Goal: Task Accomplishment & Management: Manage account settings

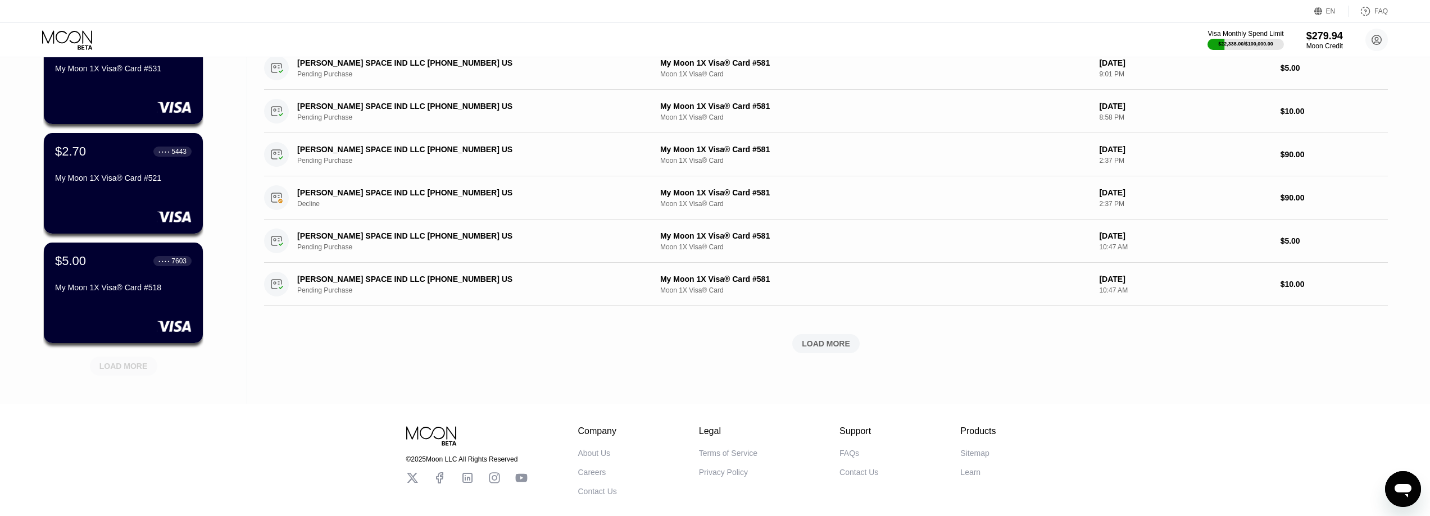
click at [130, 362] on div "LOAD MORE" at bounding box center [123, 366] width 48 height 10
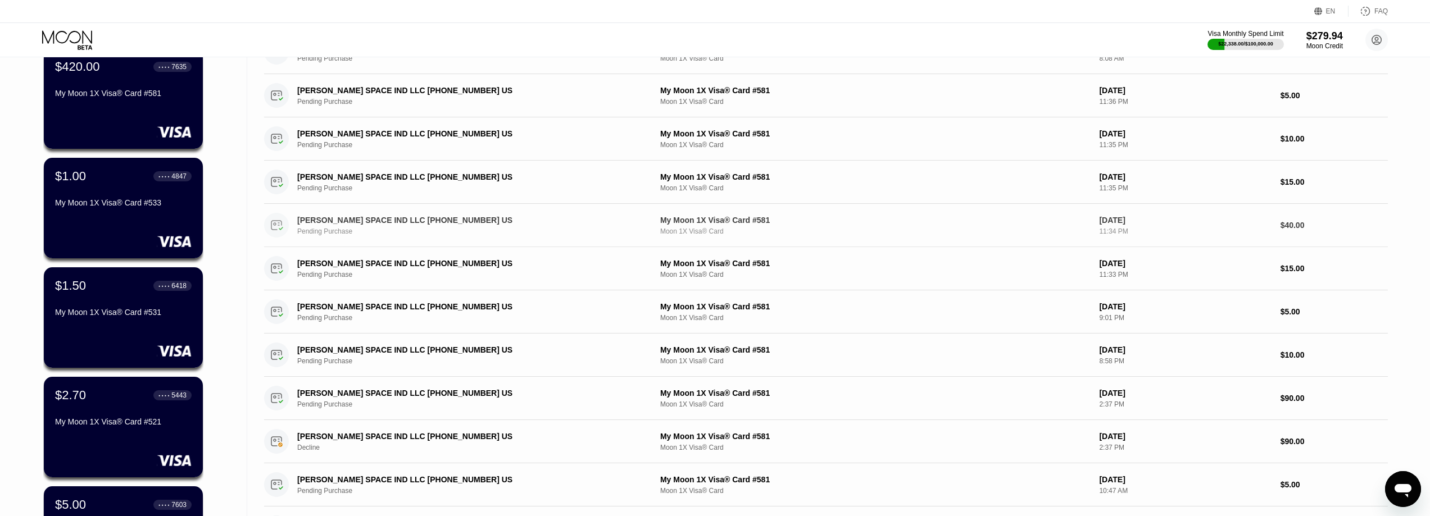
scroll to position [56, 0]
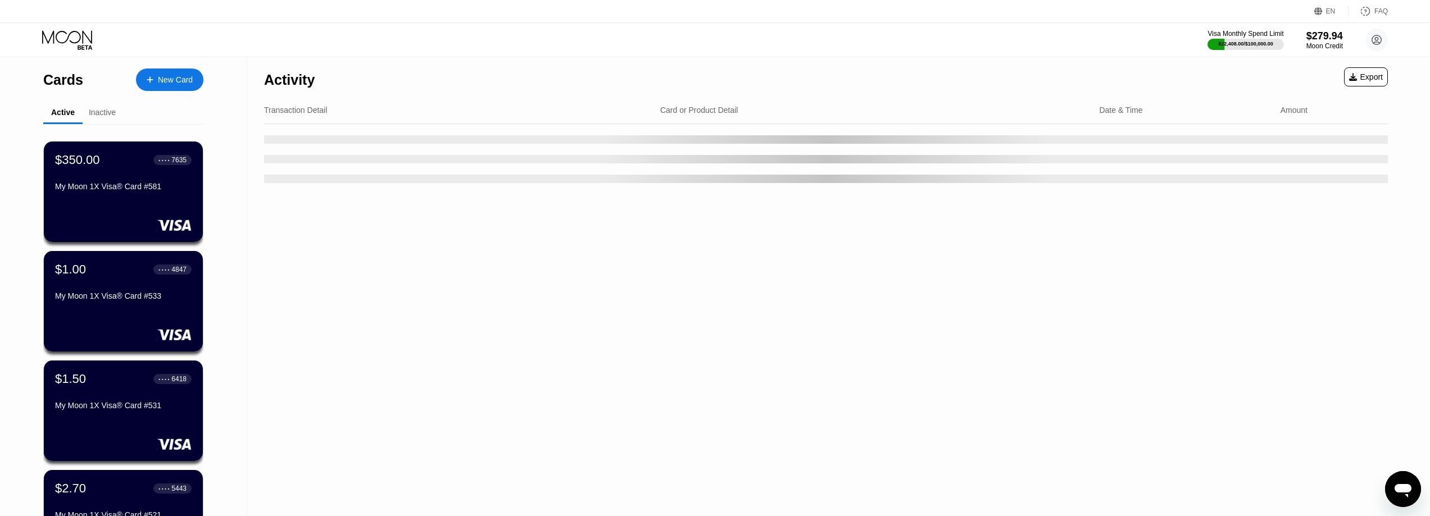
click at [276, 324] on div "Activity Export Transaction Detail Card or Product Detail Date & Time Amount" at bounding box center [825, 399] width 1157 height 684
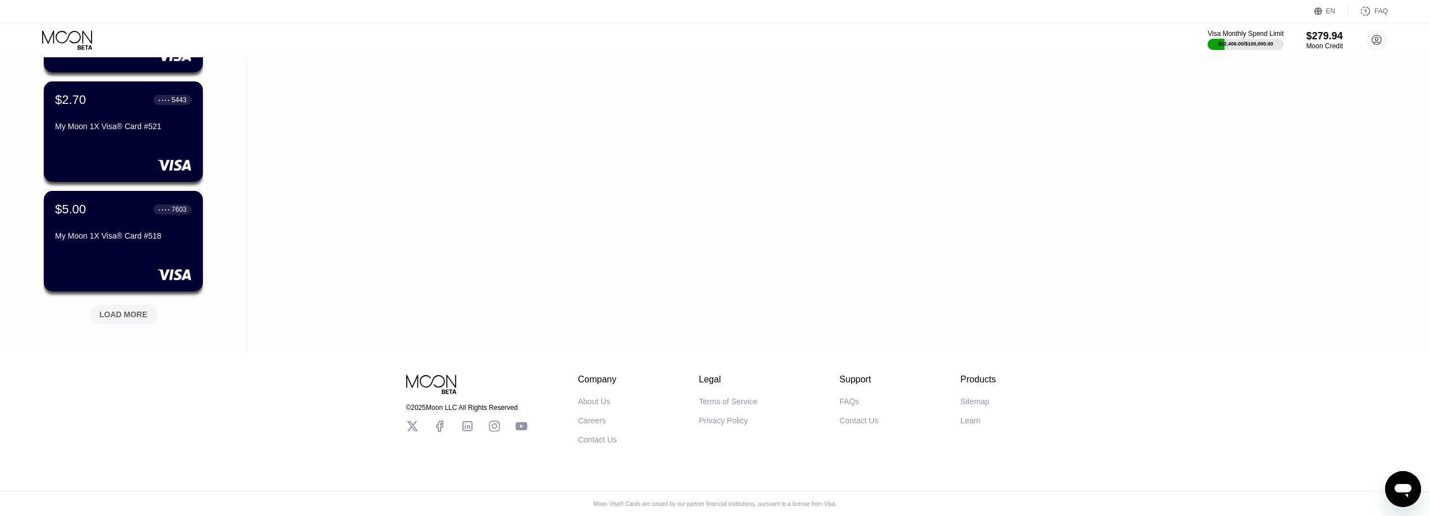
scroll to position [399, 0]
click at [122, 310] on div "LOAD MORE" at bounding box center [123, 315] width 48 height 10
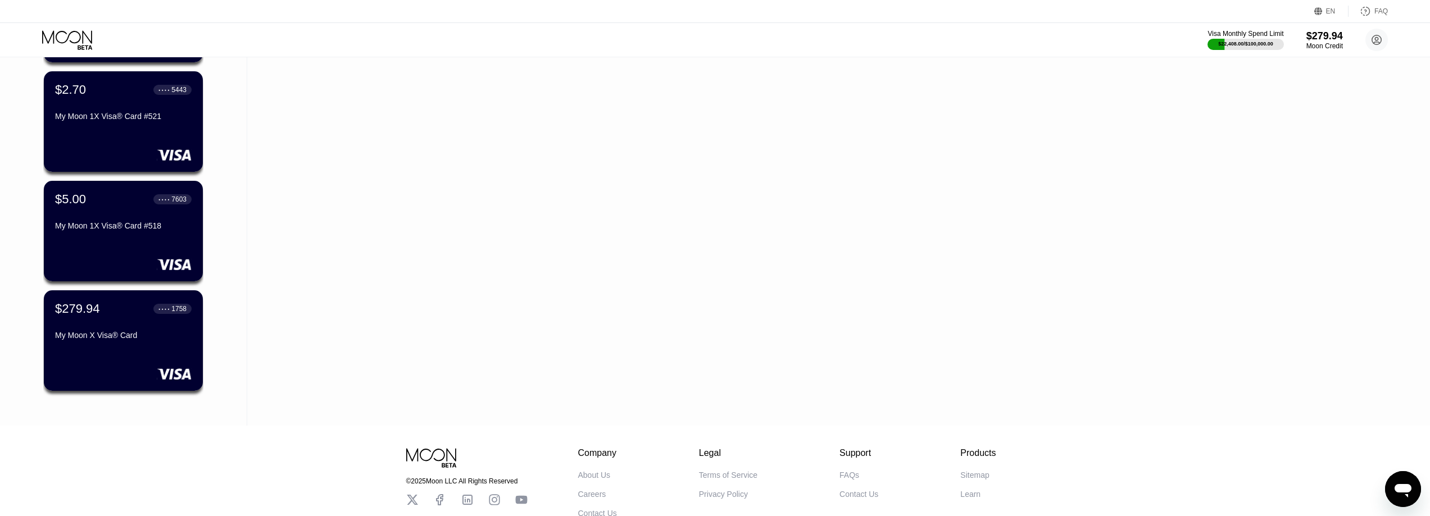
click at [101, 334] on div "$279.94 ● ● ● ● 1758 My Moon X Visa® Card" at bounding box center [123, 323] width 137 height 43
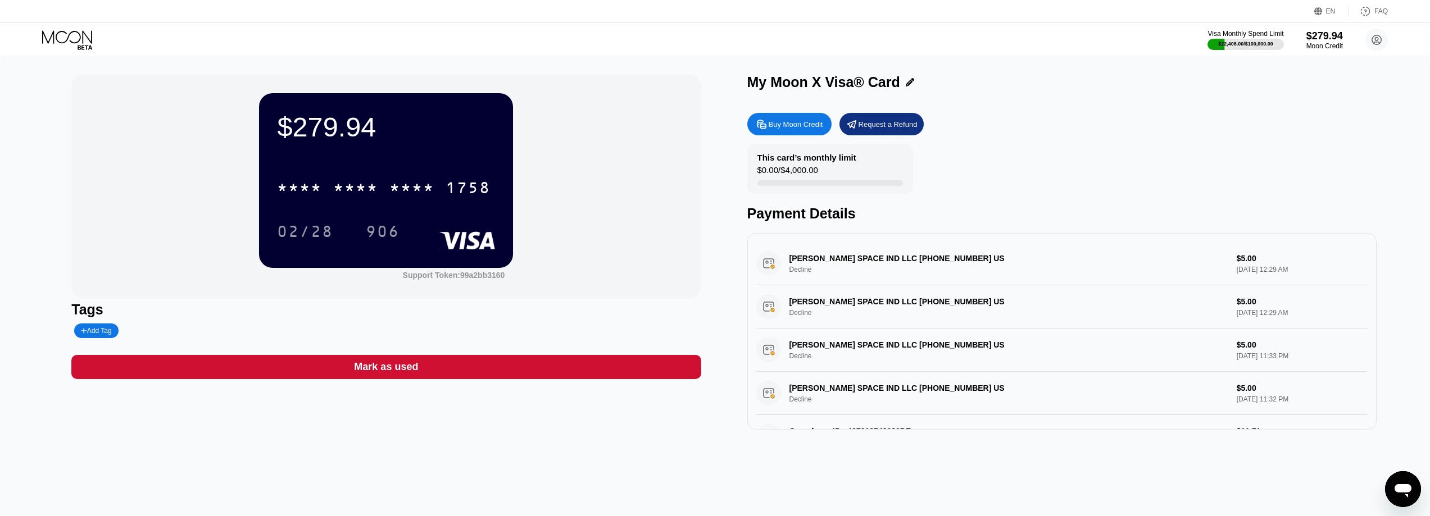
click at [73, 35] on icon at bounding box center [68, 40] width 52 height 20
